Goal: Information Seeking & Learning: Find specific page/section

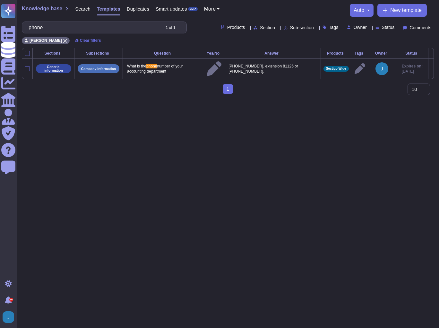
click at [82, 8] on span "Search" at bounding box center [82, 8] width 15 height 5
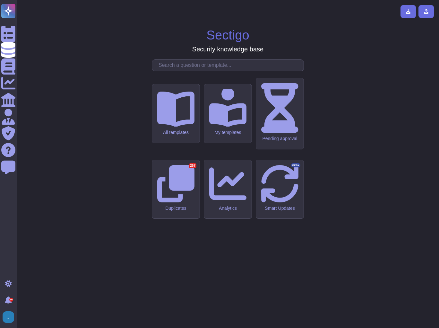
click at [212, 71] on input "text" at bounding box center [229, 65] width 148 height 11
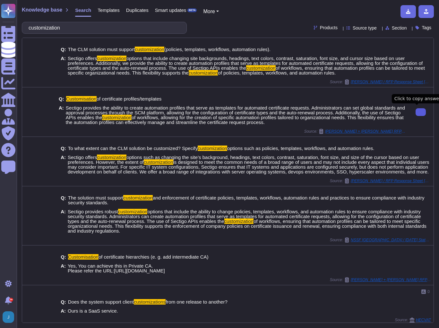
type input "customization"
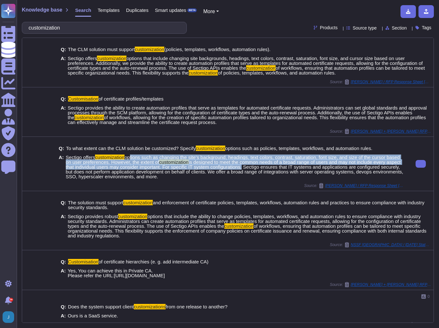
drag, startPoint x: 130, startPoint y: 159, endPoint x: 238, endPoint y: 166, distance: 108.6
click at [238, 166] on span "Sectigo offers customization options such as changing the site’s background, he…" at bounding box center [235, 167] width 339 height 24
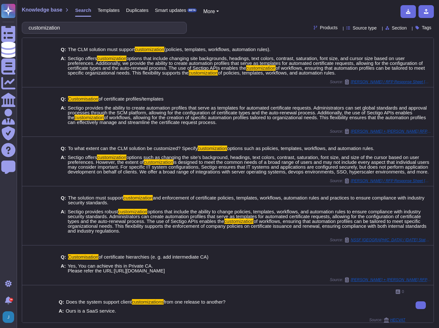
click at [38, 293] on div at bounding box center [39, 305] width 34 height 40
